Goal: Information Seeking & Learning: Compare options

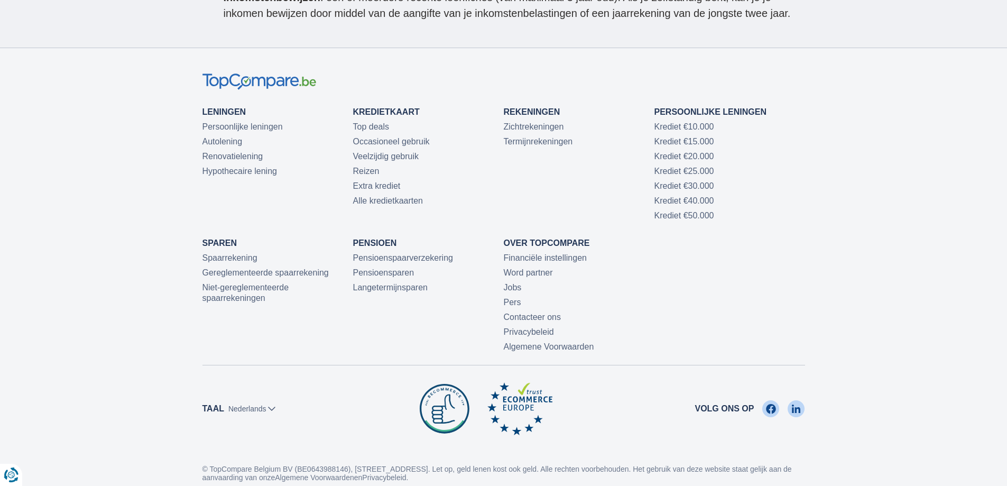
scroll to position [3248, 0]
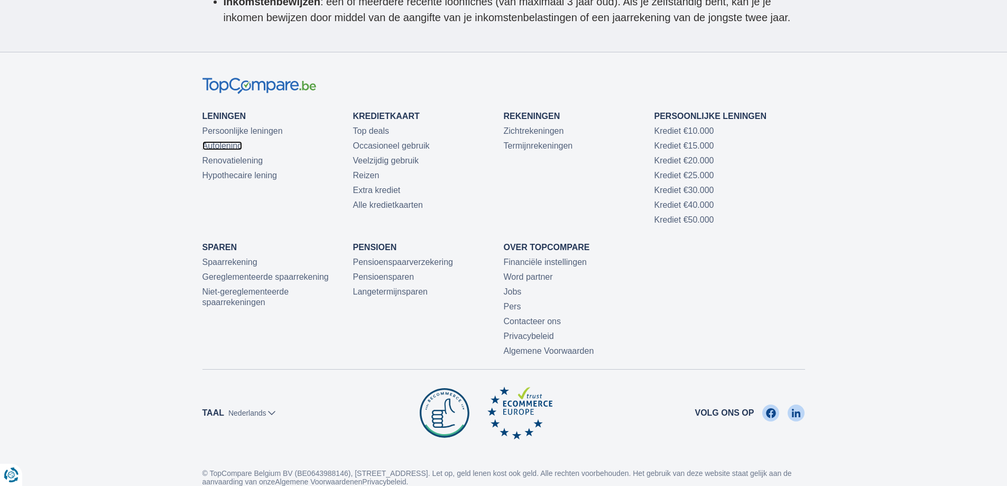
click at [229, 141] on link "Autolening" at bounding box center [222, 145] width 40 height 9
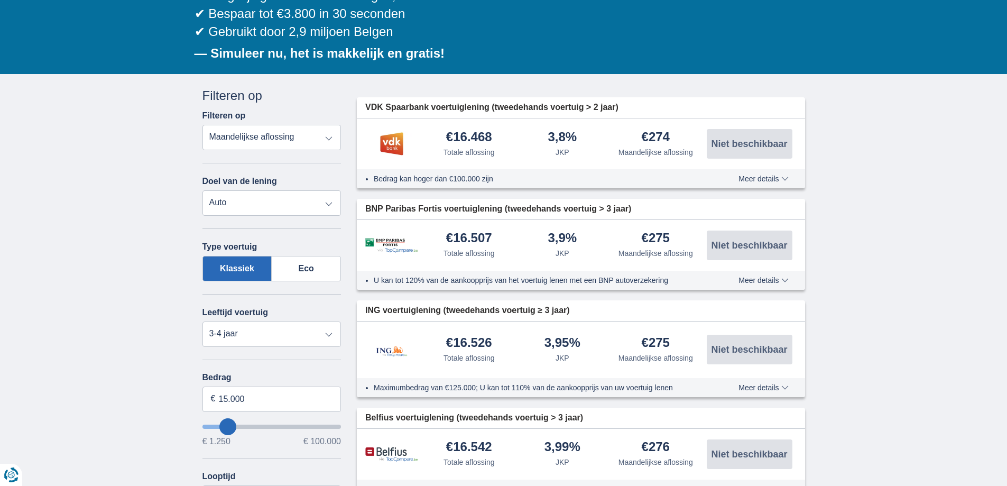
scroll to position [159, 0]
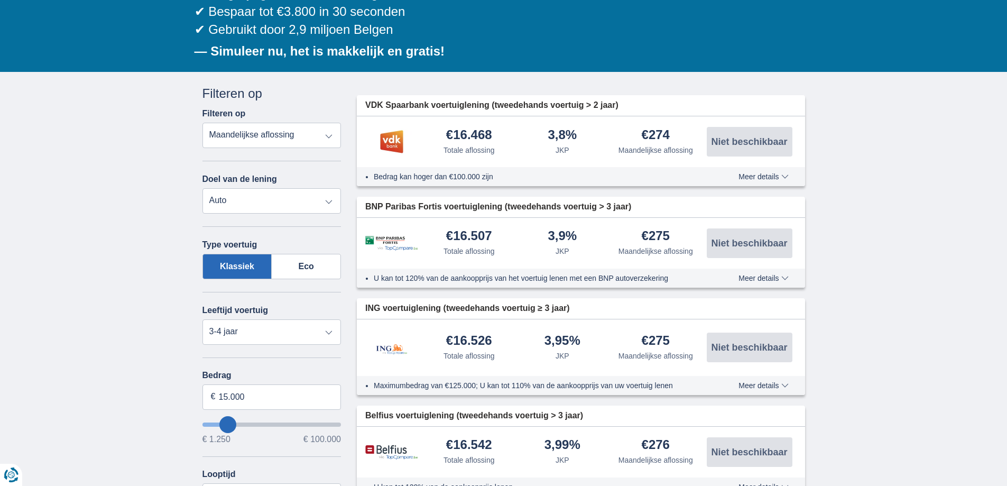
click at [328, 136] on select "Totale aflossing JKP Maandelijkse aflossing" at bounding box center [271, 135] width 139 height 25
click at [202, 123] on select "Totale aflossing JKP Maandelijkse aflossing" at bounding box center [271, 135] width 139 height 25
click at [329, 202] on select "Persoonlijke lening Auto Moto / fiets Mobilhome / caravan Renovatie Energie Sch…" at bounding box center [271, 200] width 139 height 25
click at [202, 188] on select "Persoonlijke lening Auto Moto / fiets Mobilhome / caravan Renovatie Energie Sch…" at bounding box center [271, 200] width 139 height 25
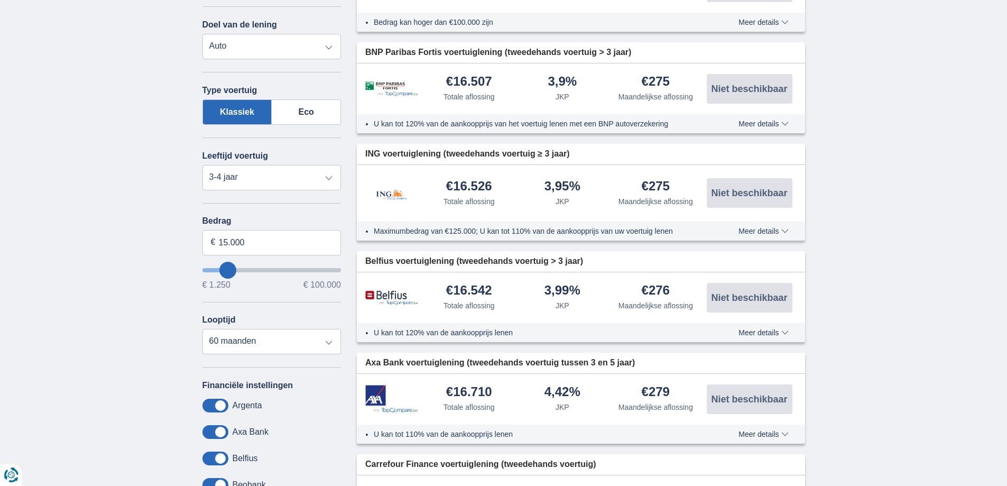
scroll to position [317, 0]
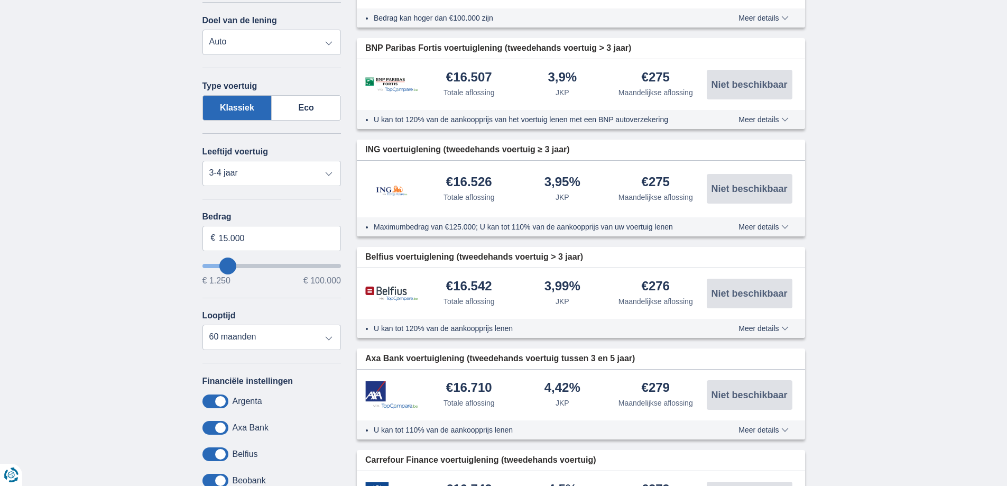
click at [249, 107] on label "Klassiek" at bounding box center [237, 107] width 70 height 25
click at [0, 0] on input "Klassiek" at bounding box center [0, 0] width 0 height 0
click at [327, 172] on select "Nieuw 0-1 jaar 1-2 jaar 2-3 jaar 3-4 jaar 4-5 jaar 5+ jaar" at bounding box center [271, 173] width 139 height 25
click at [334, 171] on select "Nieuw 0-1 jaar 1-2 jaar 2-3 jaar 3-4 jaar 4-5 jaar 5+ jaar" at bounding box center [271, 173] width 139 height 25
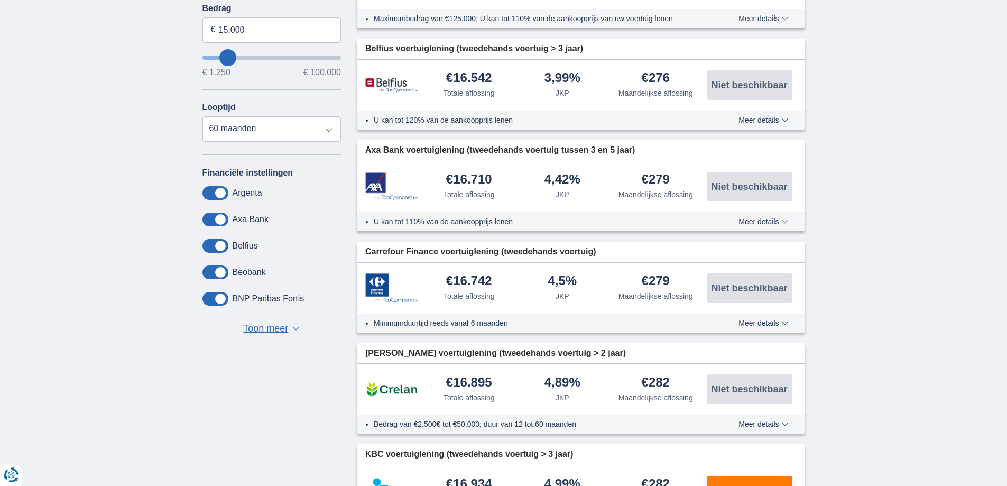
scroll to position [528, 0]
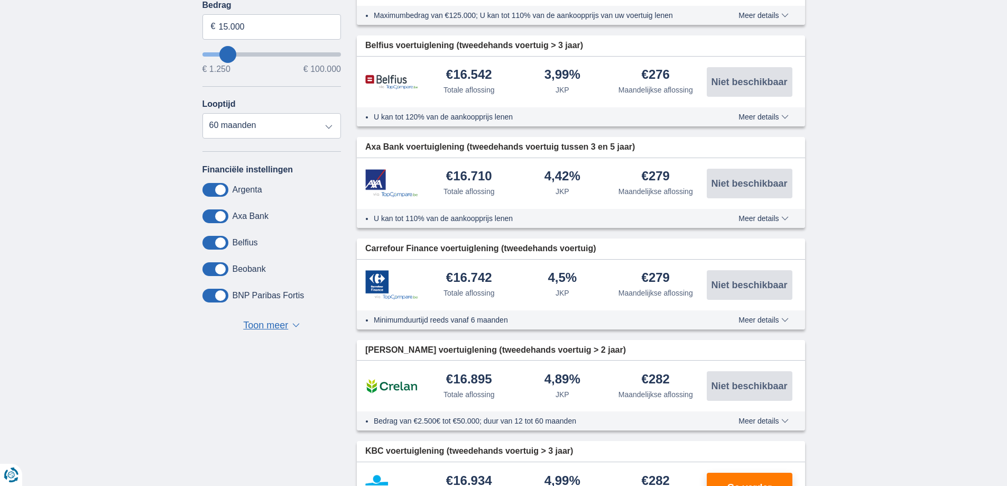
click at [219, 241] on span at bounding box center [215, 243] width 26 height 14
click at [0, 0] on input "checkbox" at bounding box center [0, 0] width 0 height 0
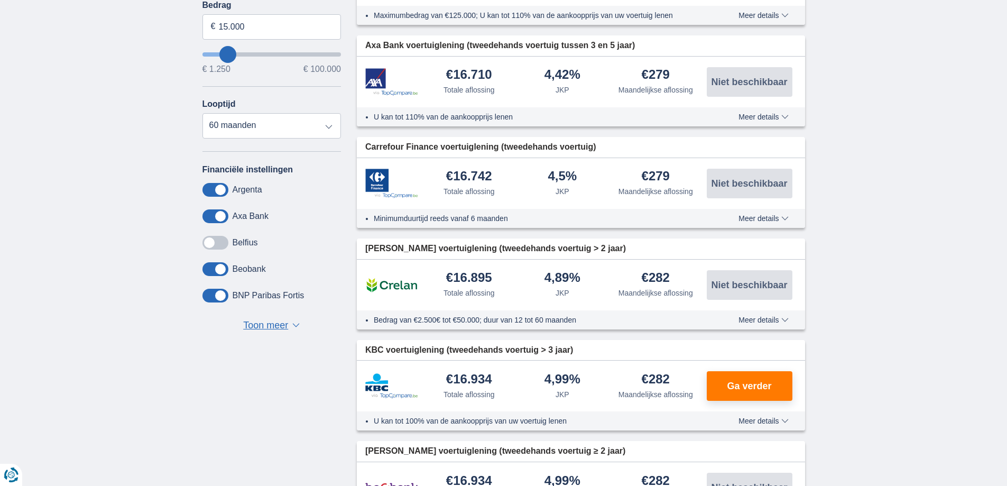
click at [219, 241] on span at bounding box center [215, 243] width 26 height 14
click at [0, 0] on input "checkbox" at bounding box center [0, 0] width 0 height 0
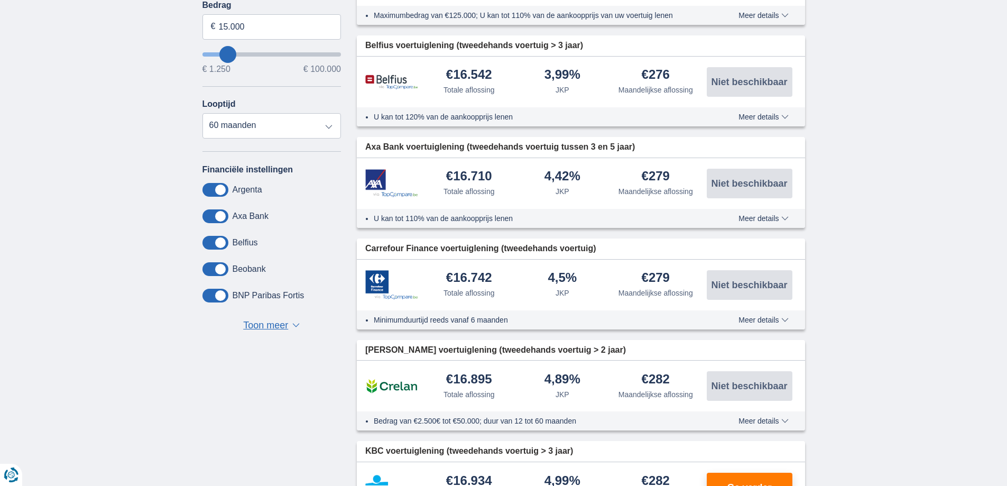
click at [219, 241] on span at bounding box center [215, 243] width 26 height 14
click at [0, 0] on input "checkbox" at bounding box center [0, 0] width 0 height 0
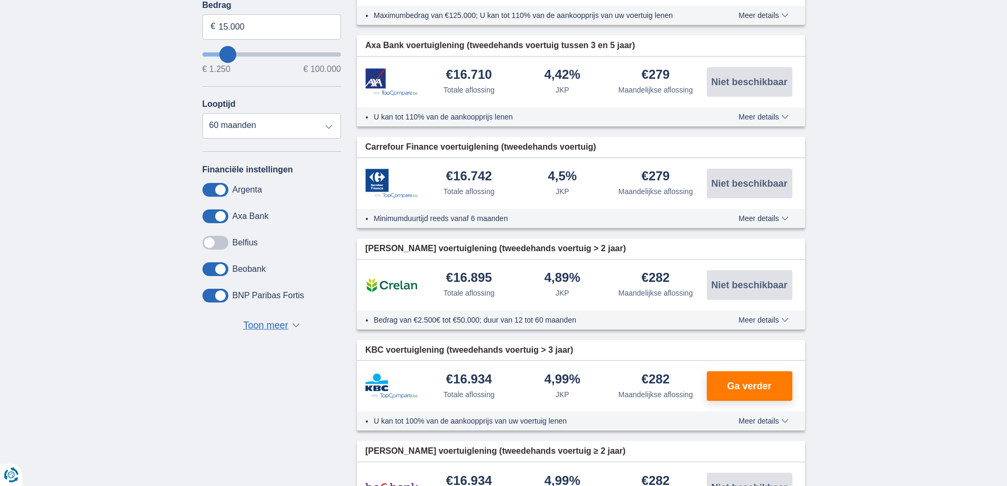
click at [220, 241] on span at bounding box center [215, 243] width 26 height 14
click at [0, 0] on input "checkbox" at bounding box center [0, 0] width 0 height 0
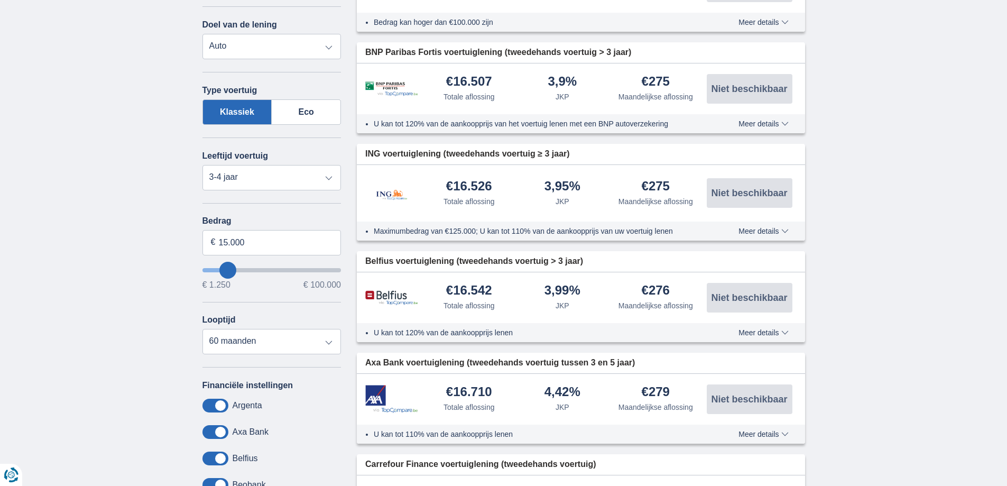
scroll to position [317, 0]
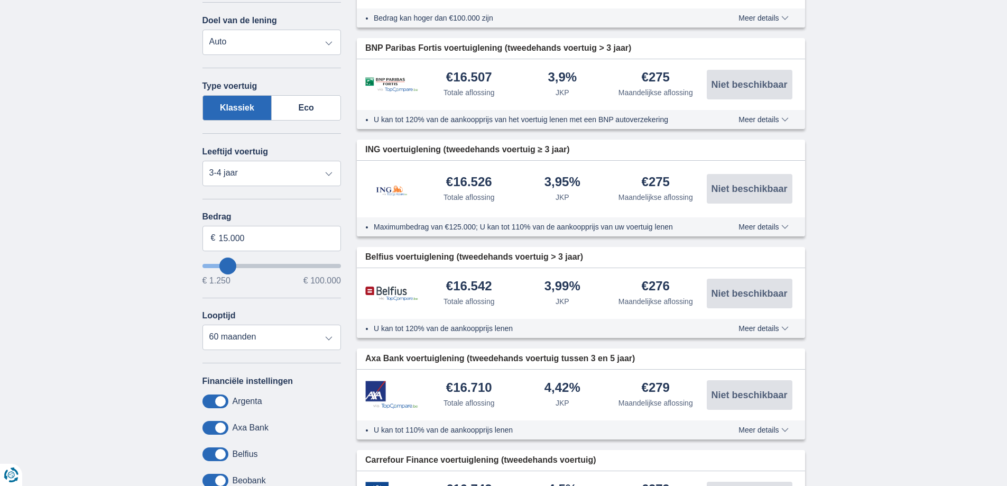
type input "19.250"
type input "20250"
type input "20.250"
select select "120"
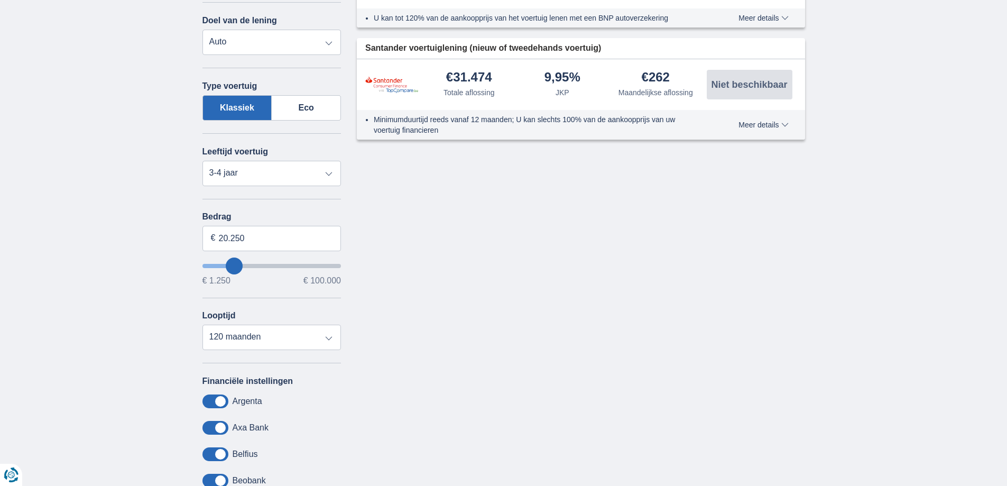
type input "21.250"
type input "21250"
type input "22.250"
type input "23250"
type input "25.250"
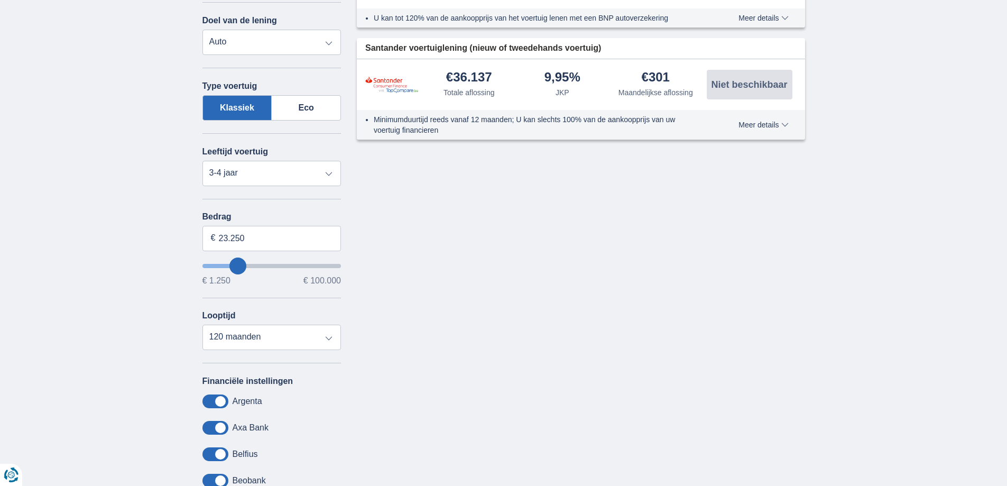
type input "25250"
type input "26.250"
type input "26250"
type input "28.250"
type input "28250"
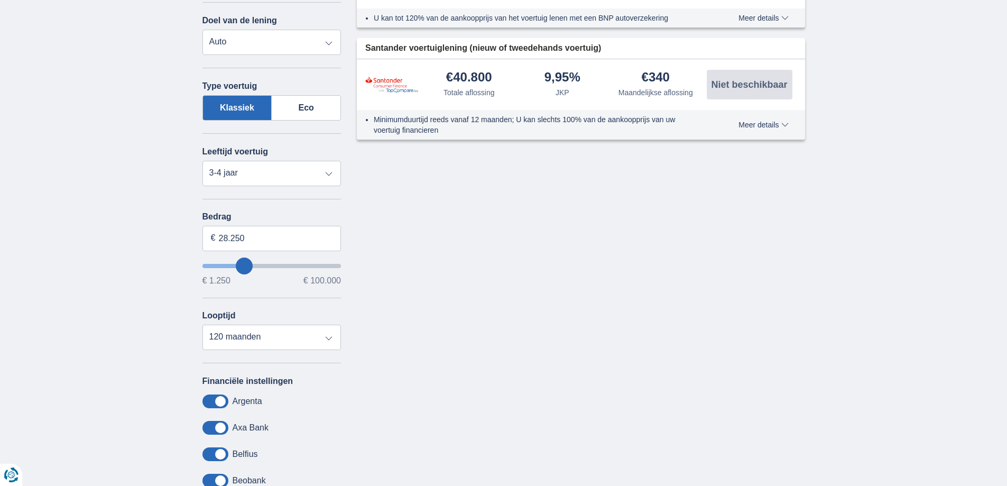
type input "27.250"
type input "27250"
type input "26.250"
click at [238, 265] on input "wantToBorrow" at bounding box center [271, 266] width 139 height 4
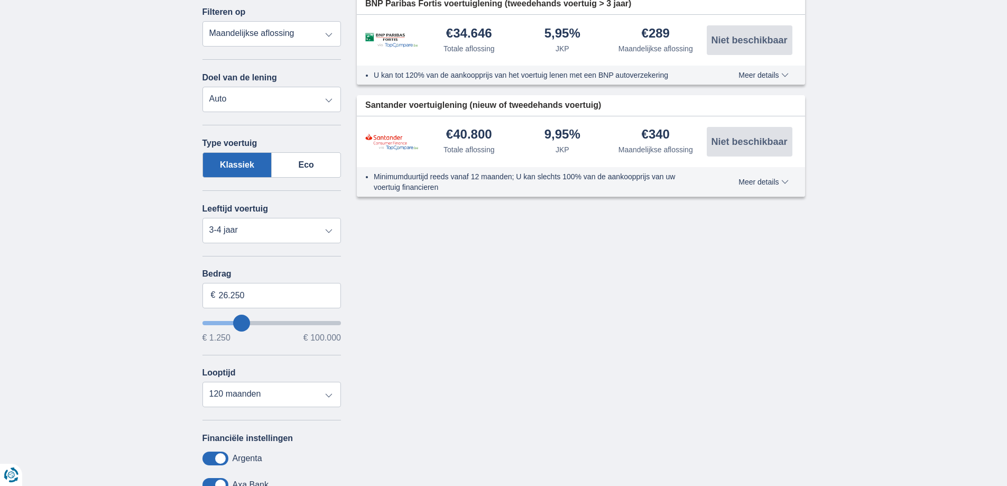
scroll to position [264, 0]
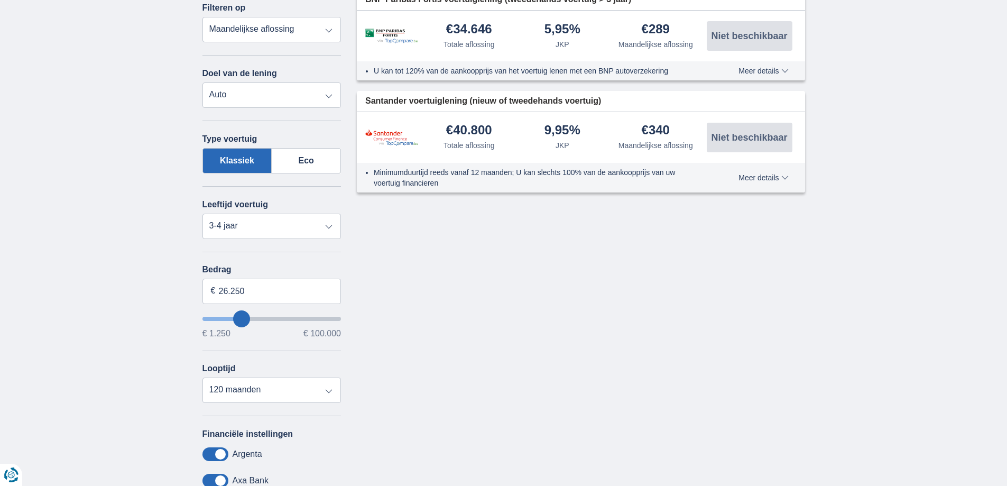
click at [234, 317] on input "wantToBorrow" at bounding box center [271, 319] width 139 height 4
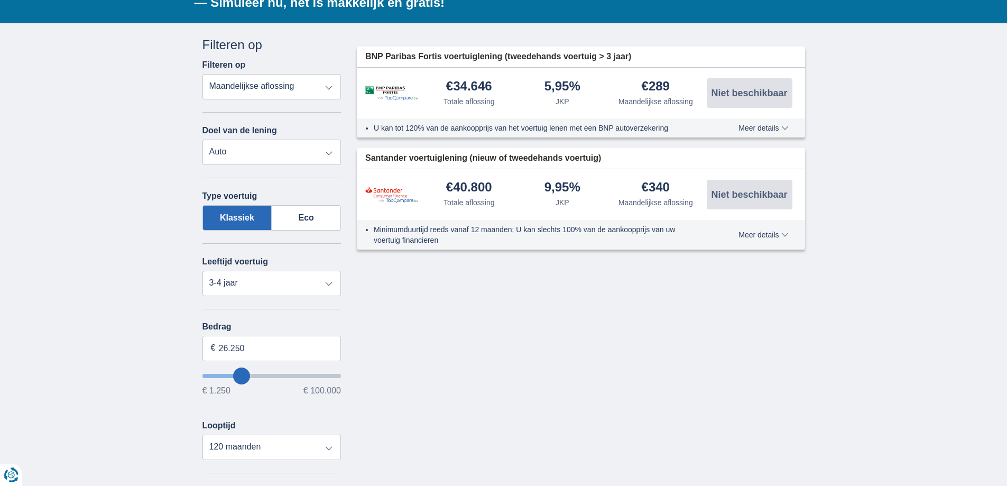
scroll to position [211, 0]
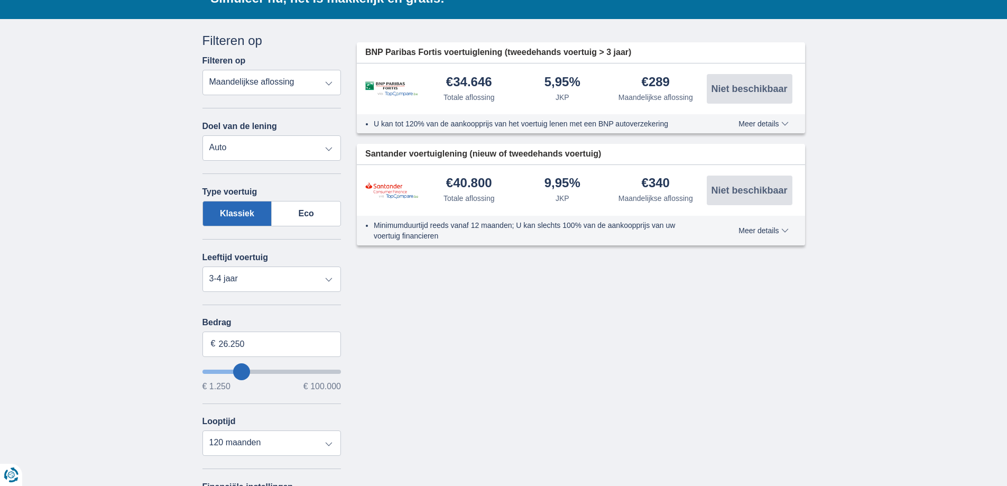
type input "25250"
type input "26.250"
type input "26250"
type input "25.250"
type input "25250"
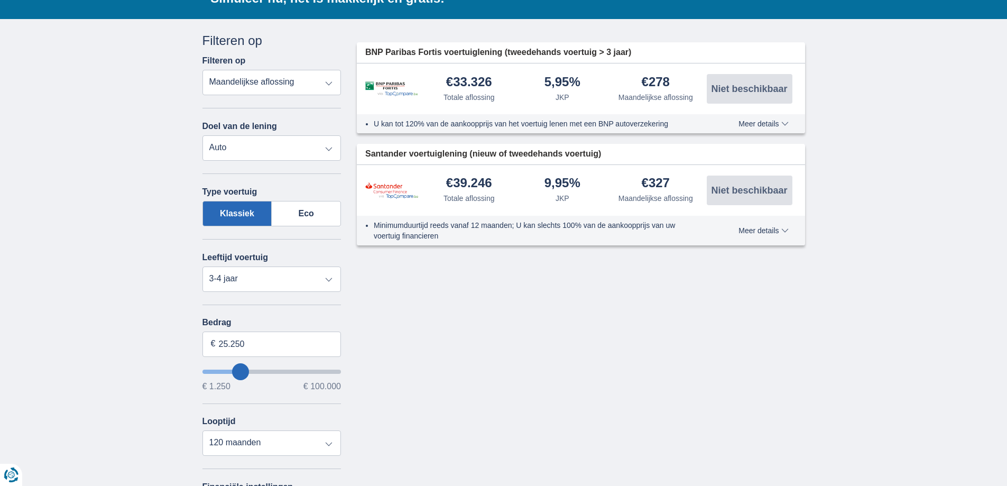
type input "24.250"
type input "24250"
type input "23.250"
type input "23250"
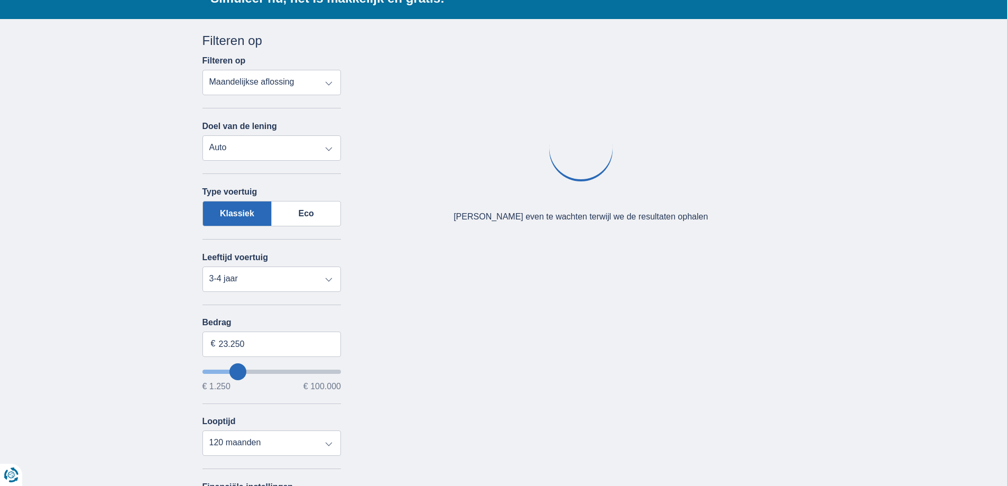
type input "20.250"
type input "20250"
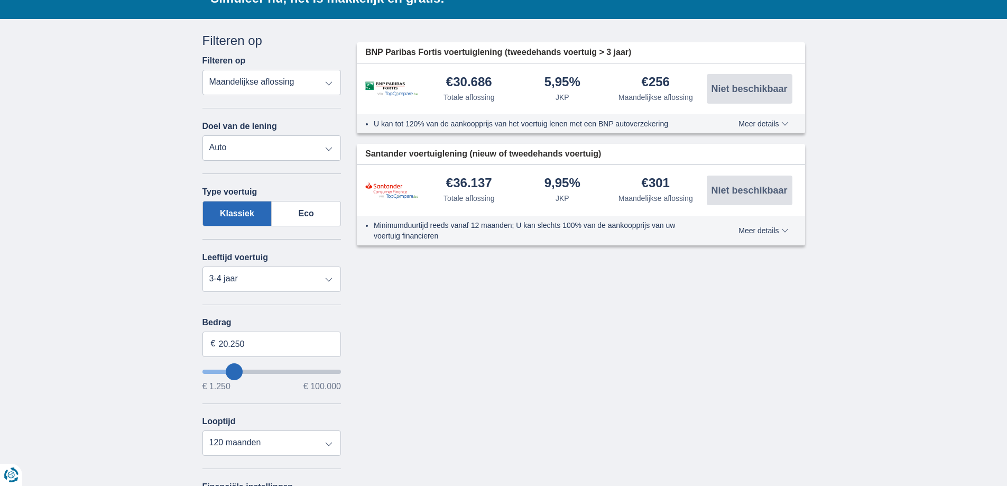
type input "19.250"
type input "19250"
select select "84"
type input "19250"
click at [233, 370] on input "wantToBorrow" at bounding box center [271, 371] width 139 height 4
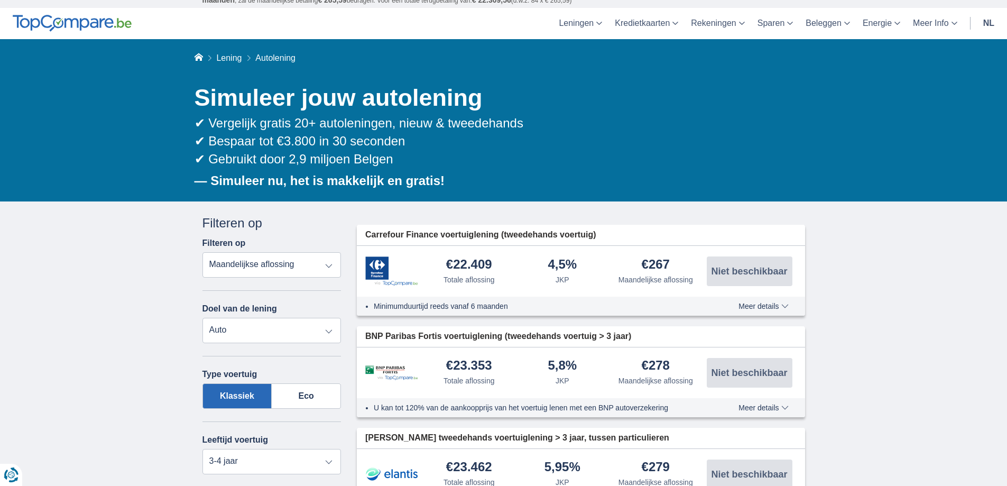
scroll to position [0, 0]
